Goal: Communication & Community: Connect with others

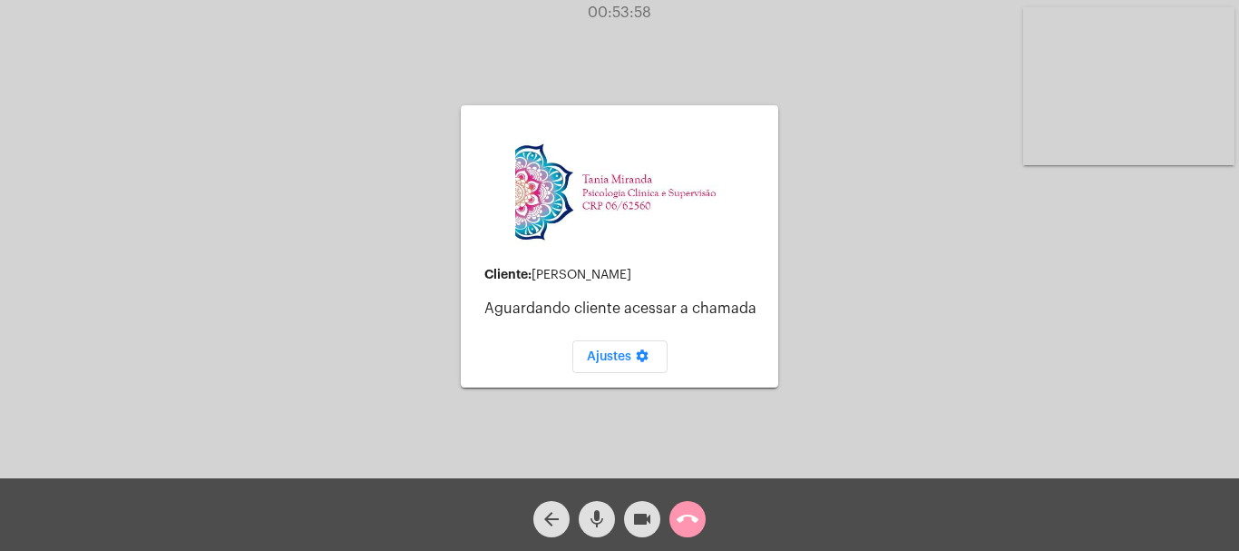
click at [712, 529] on div "arrow_back mic videocam call_end" at bounding box center [619, 514] width 1239 height 73
click at [690, 523] on mat-icon "call_end" at bounding box center [688, 519] width 22 height 22
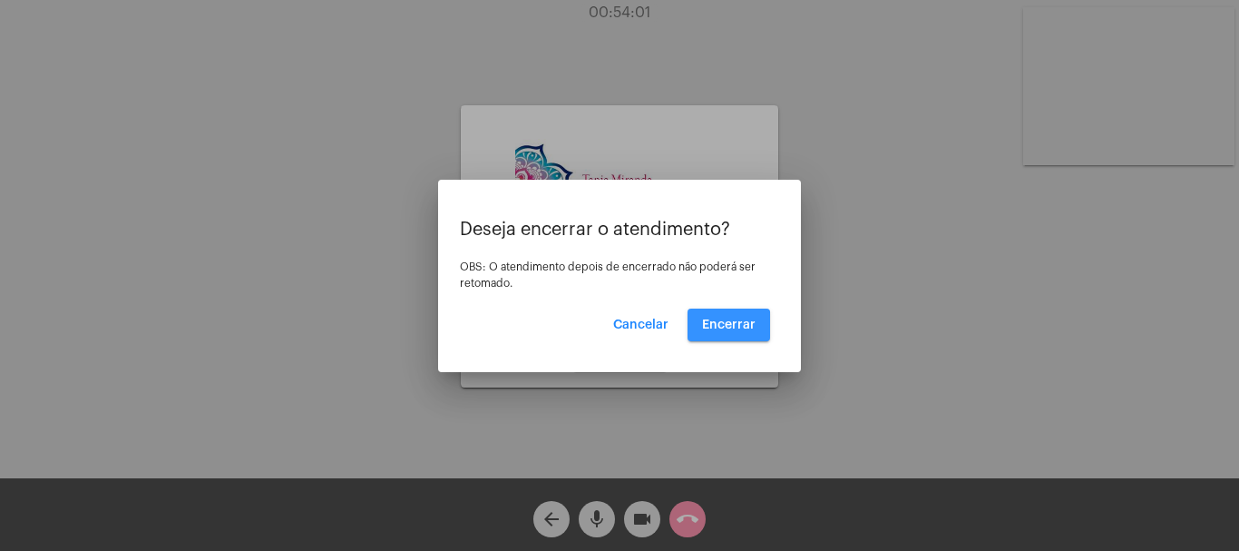
click at [716, 328] on span "Encerrar" at bounding box center [729, 324] width 54 height 13
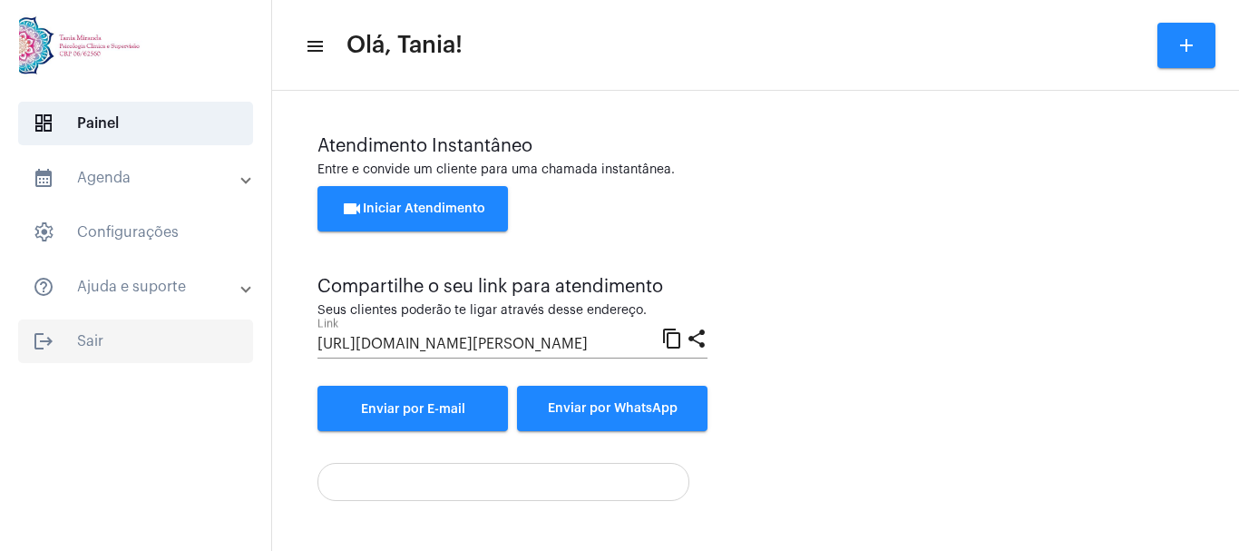
click at [87, 343] on span "logout Sair" at bounding box center [135, 341] width 235 height 44
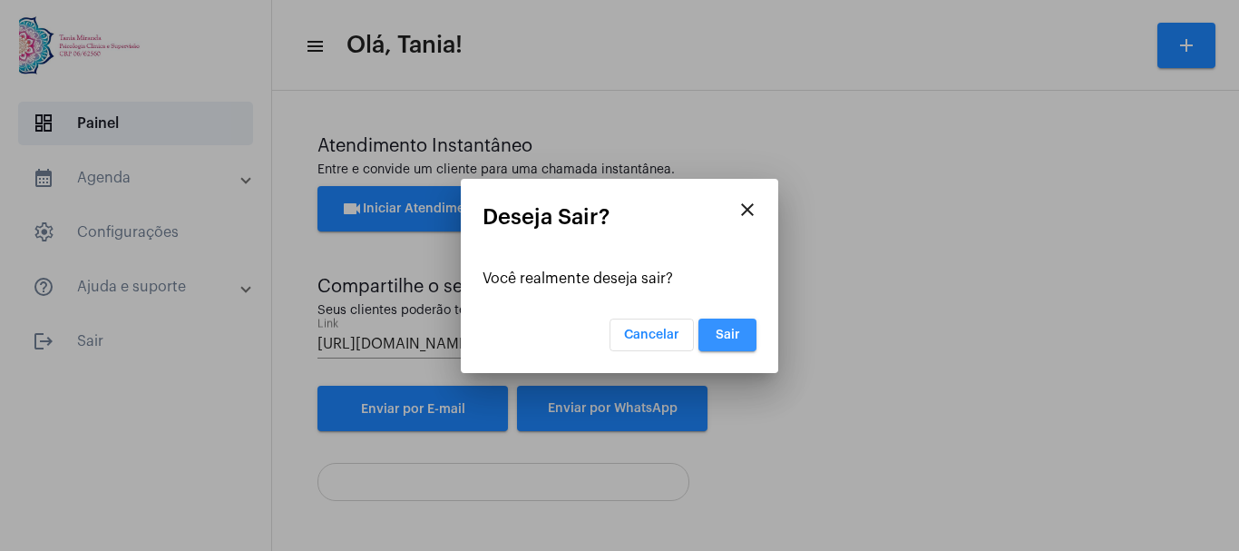
click at [730, 329] on span "Sair" at bounding box center [728, 334] width 24 height 13
